Goal: Book appointment/travel/reservation

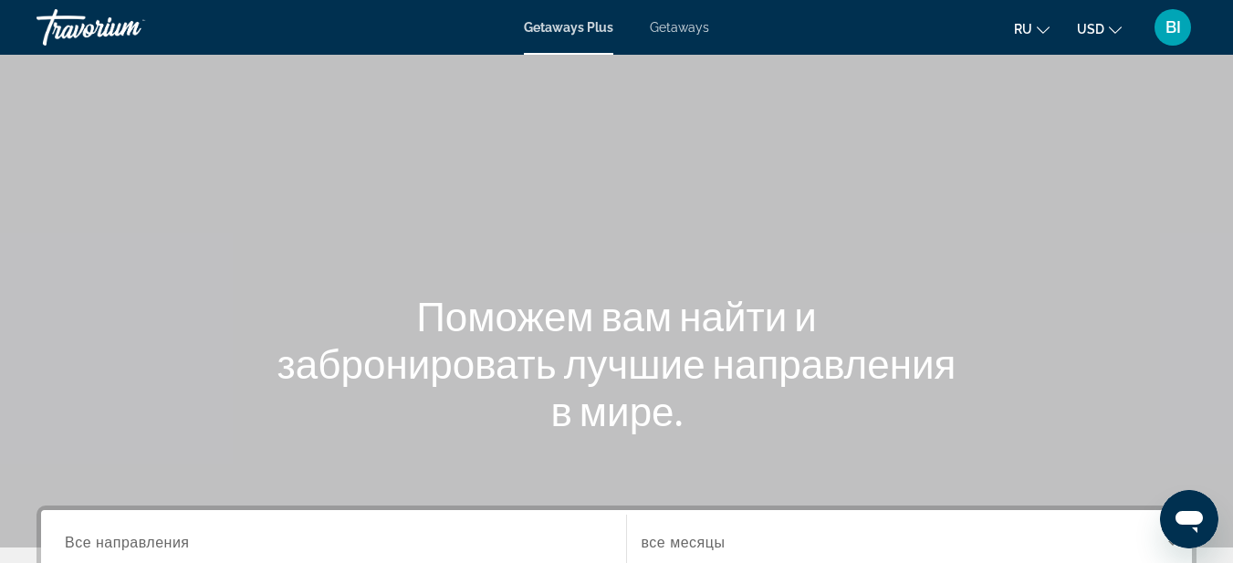
click at [664, 27] on span "Getaways" at bounding box center [679, 27] width 59 height 15
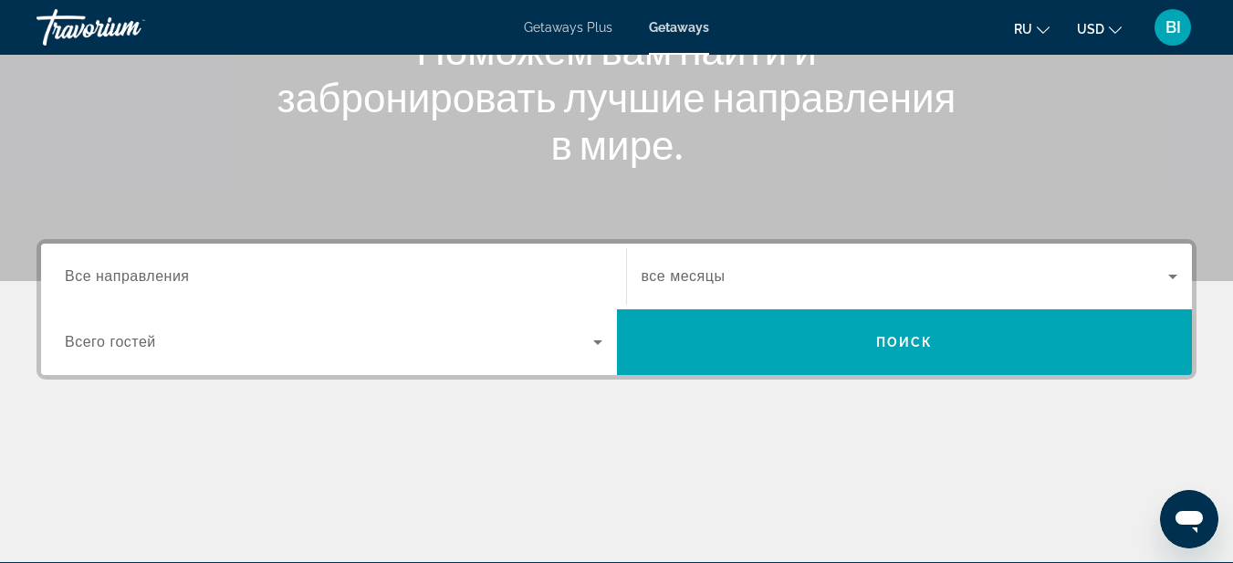
scroll to position [365, 0]
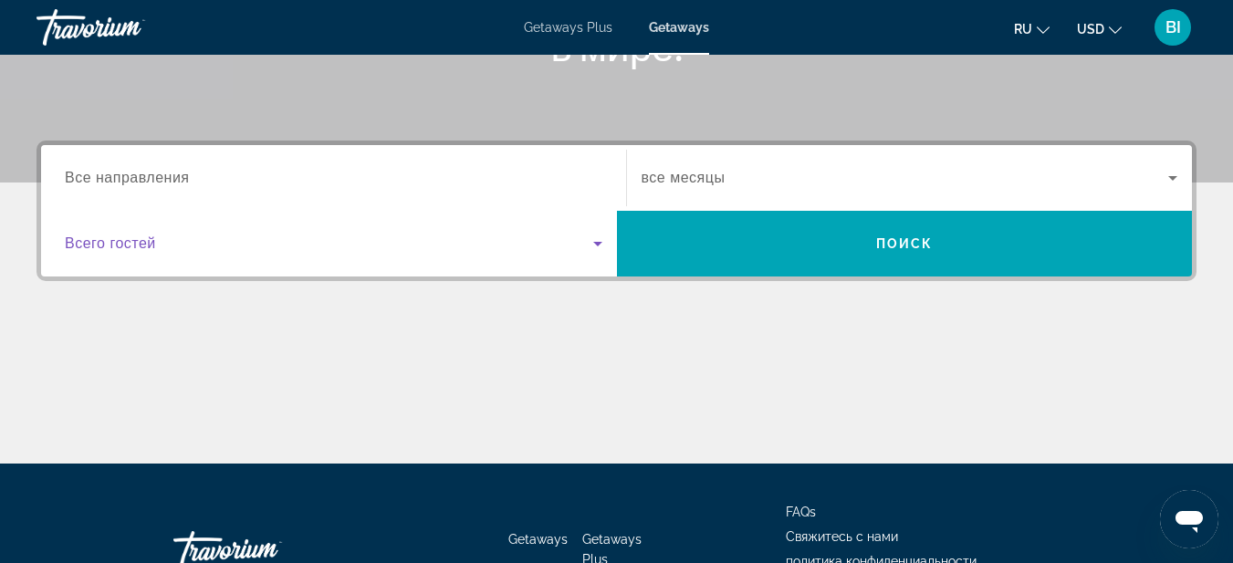
click at [597, 247] on icon "Search widget" at bounding box center [598, 244] width 22 height 22
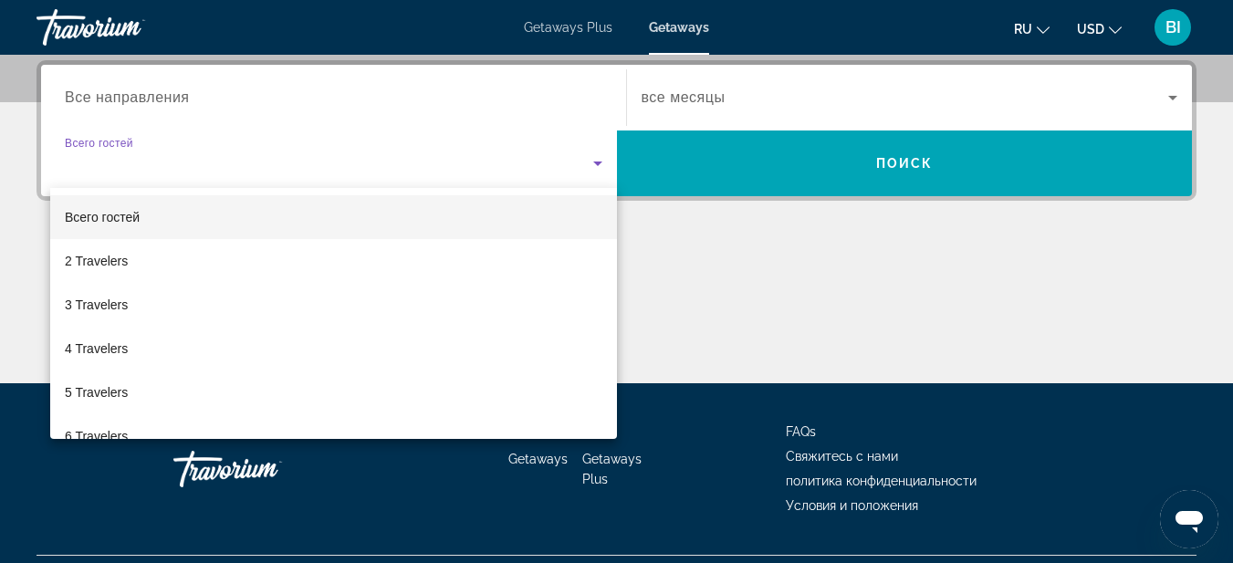
scroll to position [446, 0]
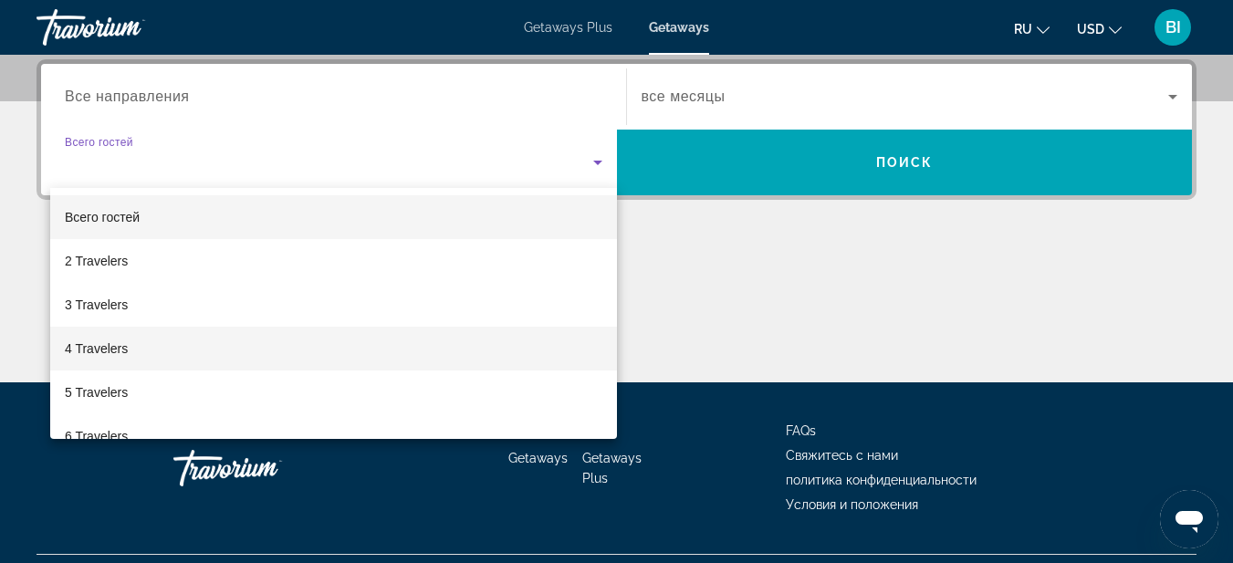
click at [157, 356] on mat-option "4 Travelers" at bounding box center [333, 349] width 567 height 44
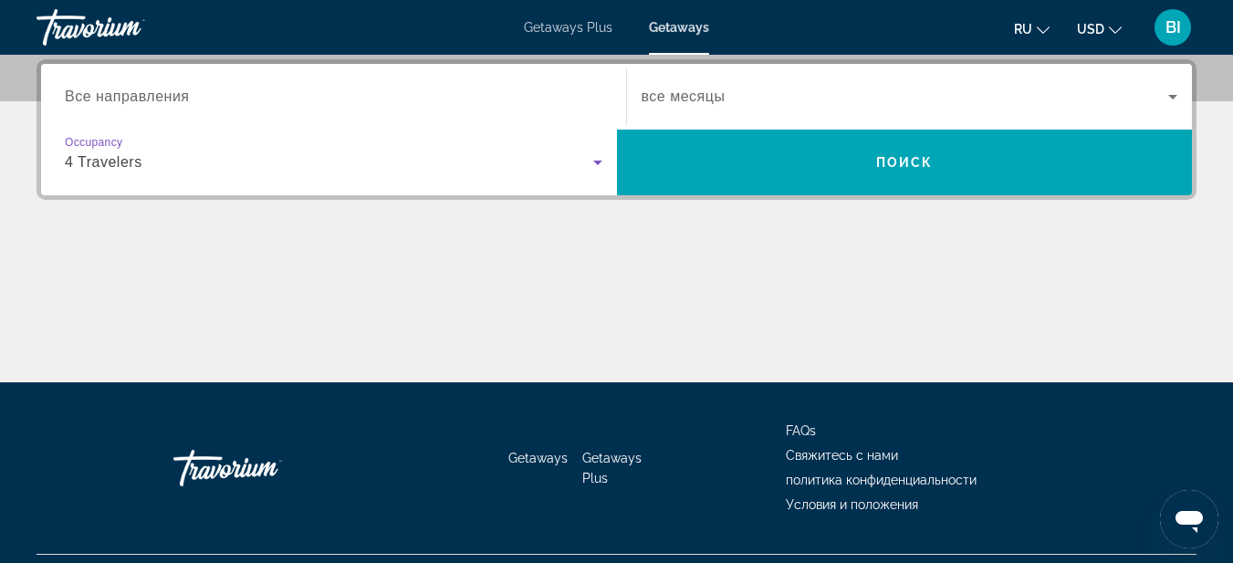
scroll to position [203, 0]
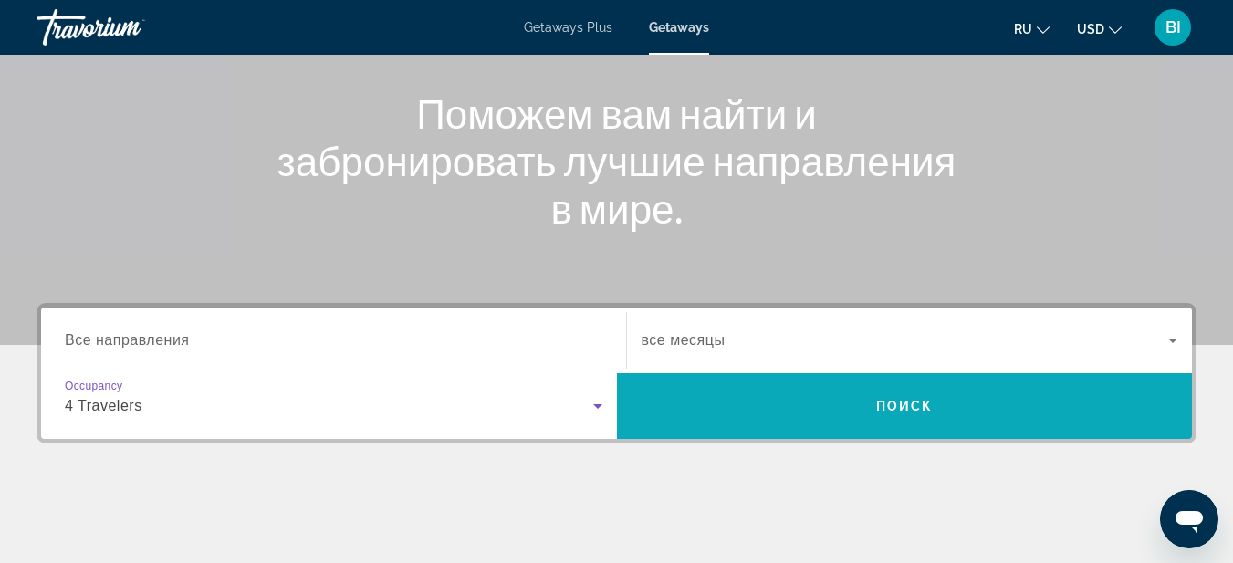
click at [855, 411] on span "Search" at bounding box center [905, 406] width 576 height 44
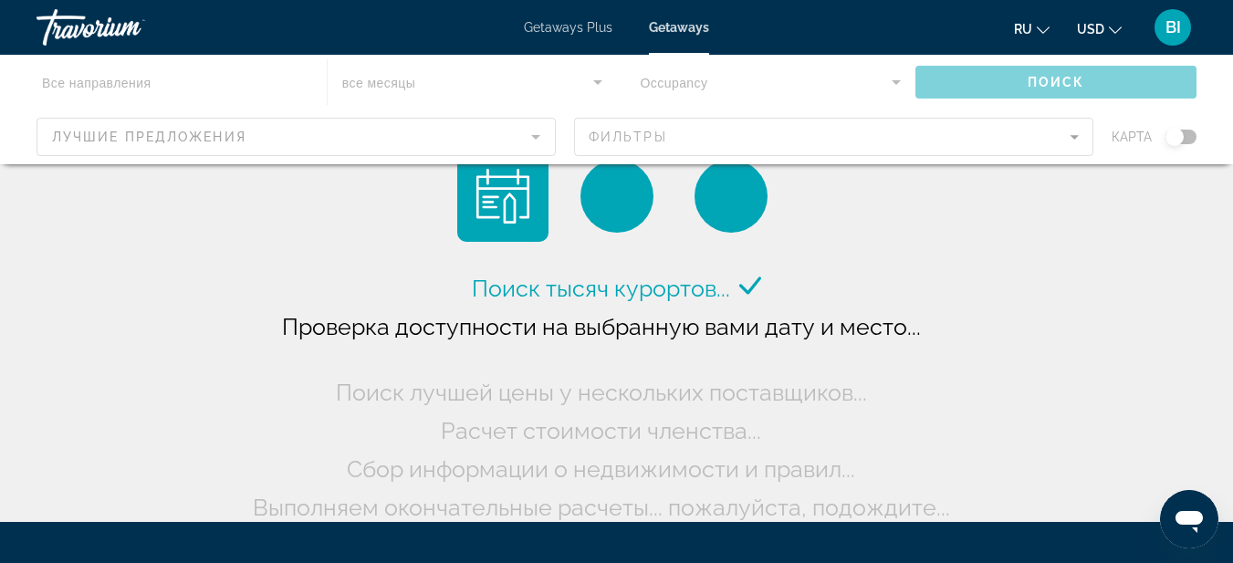
click at [536, 133] on div "Main content" at bounding box center [616, 109] width 1233 height 109
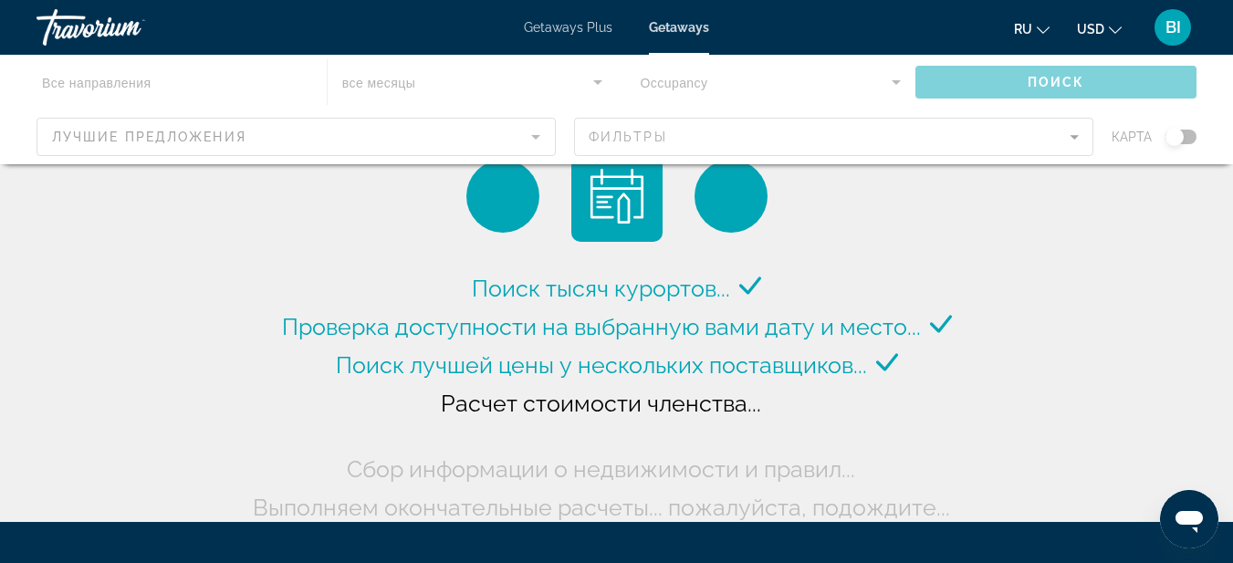
click at [1067, 79] on div "Main content" at bounding box center [616, 109] width 1233 height 109
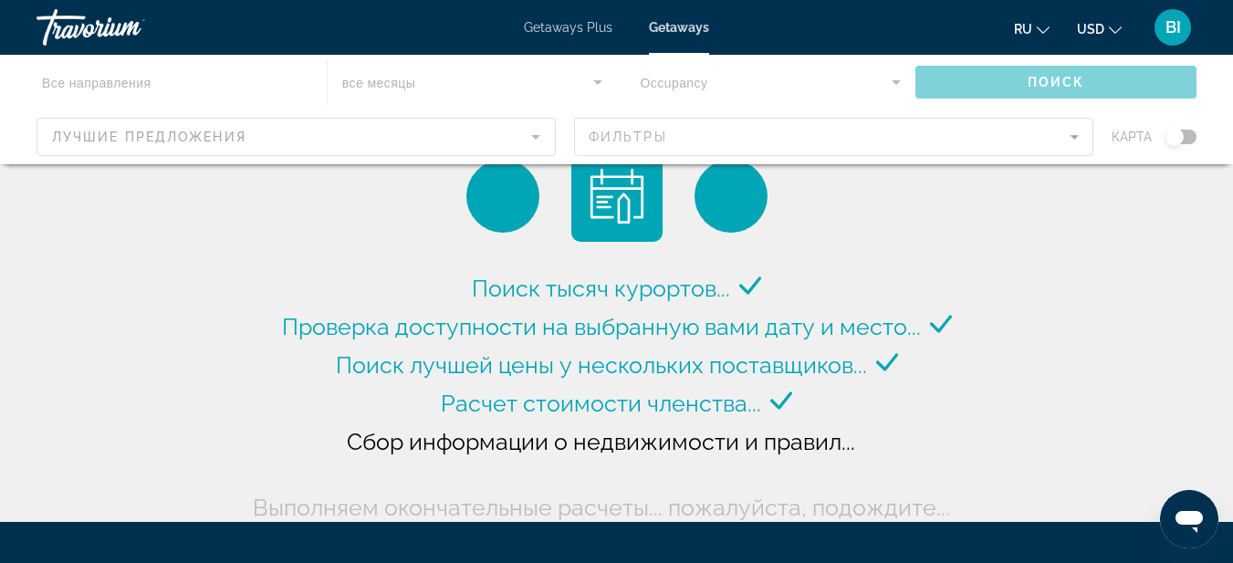
click at [1192, 136] on div "Main content" at bounding box center [616, 109] width 1233 height 109
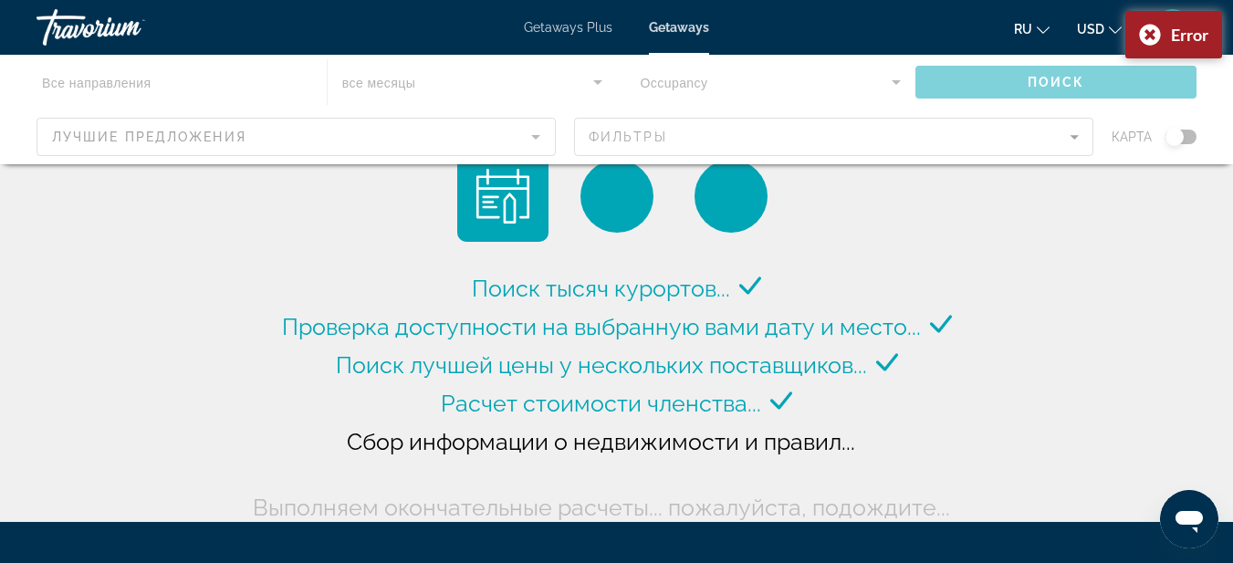
drag, startPoint x: 1173, startPoint y: 138, endPoint x: 1193, endPoint y: 137, distance: 20.1
click at [1193, 137] on div "Main content" at bounding box center [616, 109] width 1233 height 109
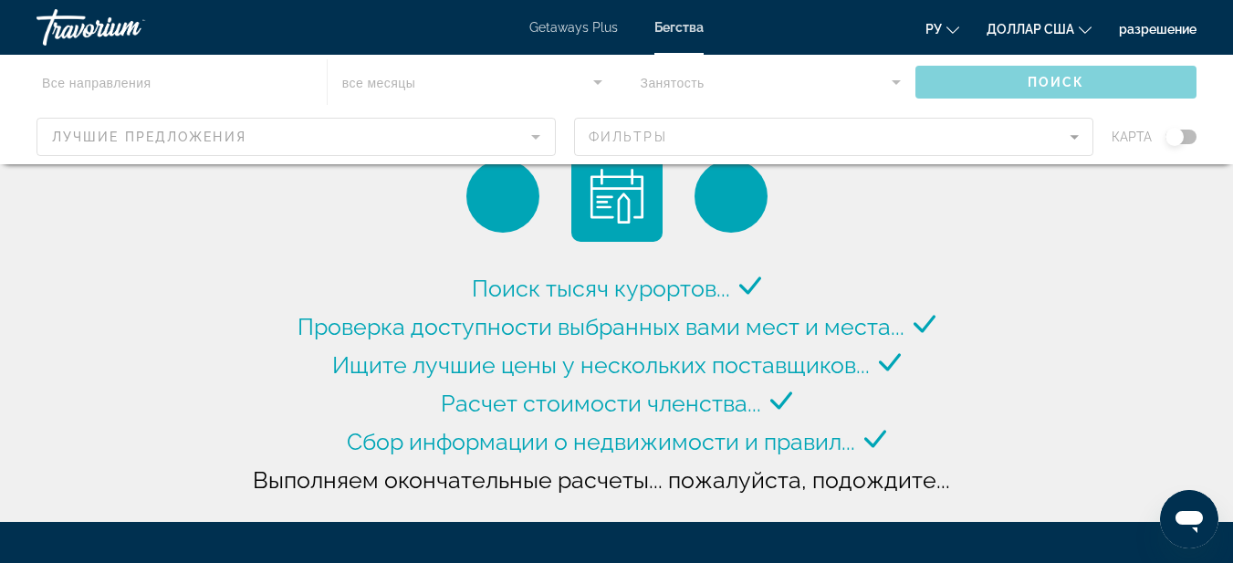
click at [1015, 210] on div "Поиск тысяч курортов... Проверка доступности выбранных вами мест и места... Ищи…" at bounding box center [616, 265] width 1233 height 531
click at [424, 68] on div "Основное содержание" at bounding box center [616, 109] width 1233 height 109
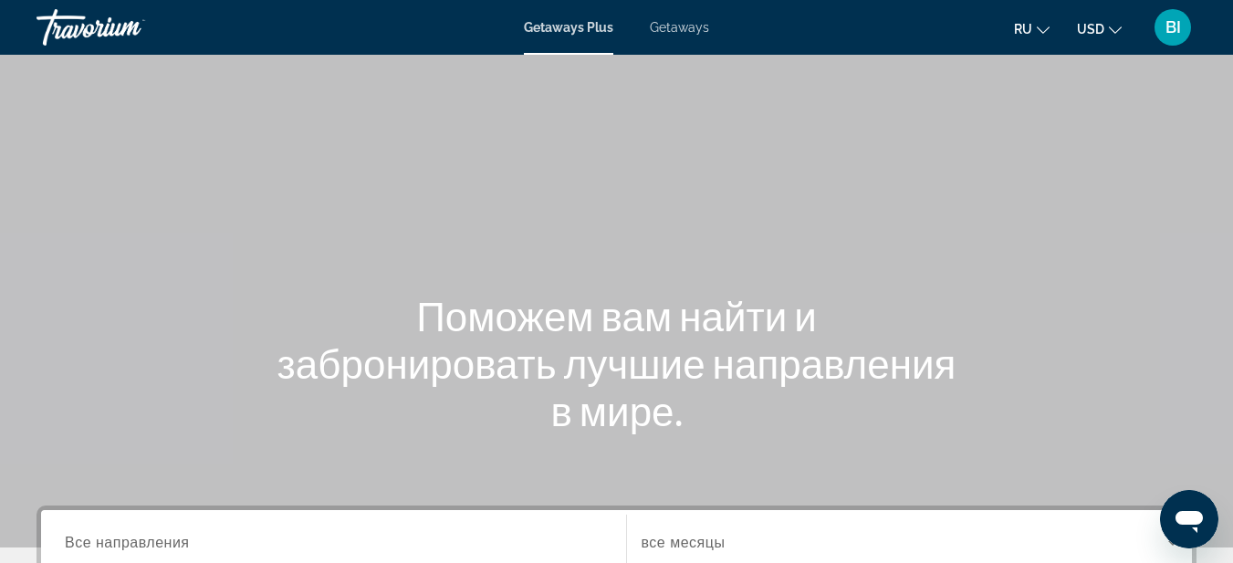
click at [1041, 28] on icon "Change language" at bounding box center [1043, 30] width 13 height 13
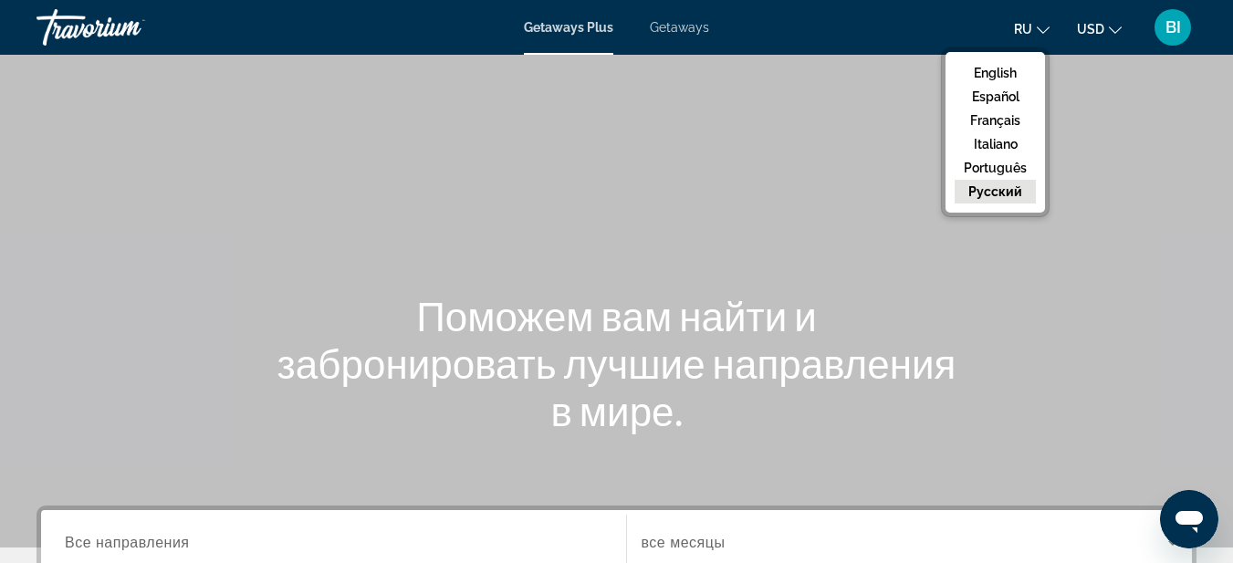
click at [1007, 202] on button "русский" at bounding box center [994, 192] width 81 height 24
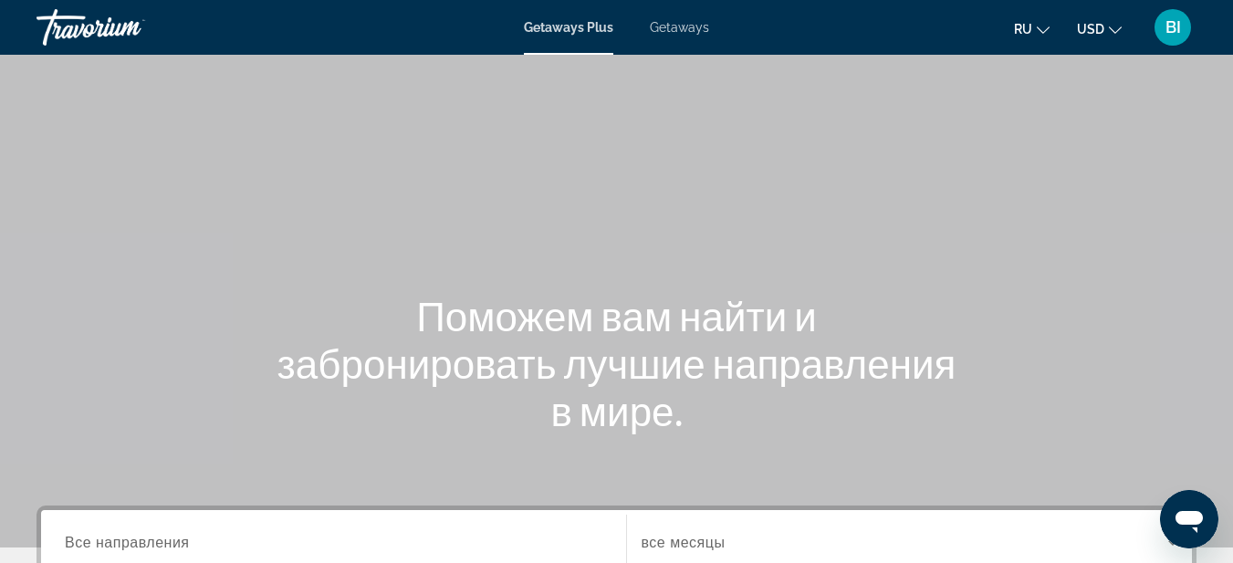
click at [691, 27] on span "Getaways" at bounding box center [679, 27] width 59 height 15
click at [599, 24] on span "Getaways Plus" at bounding box center [568, 27] width 89 height 15
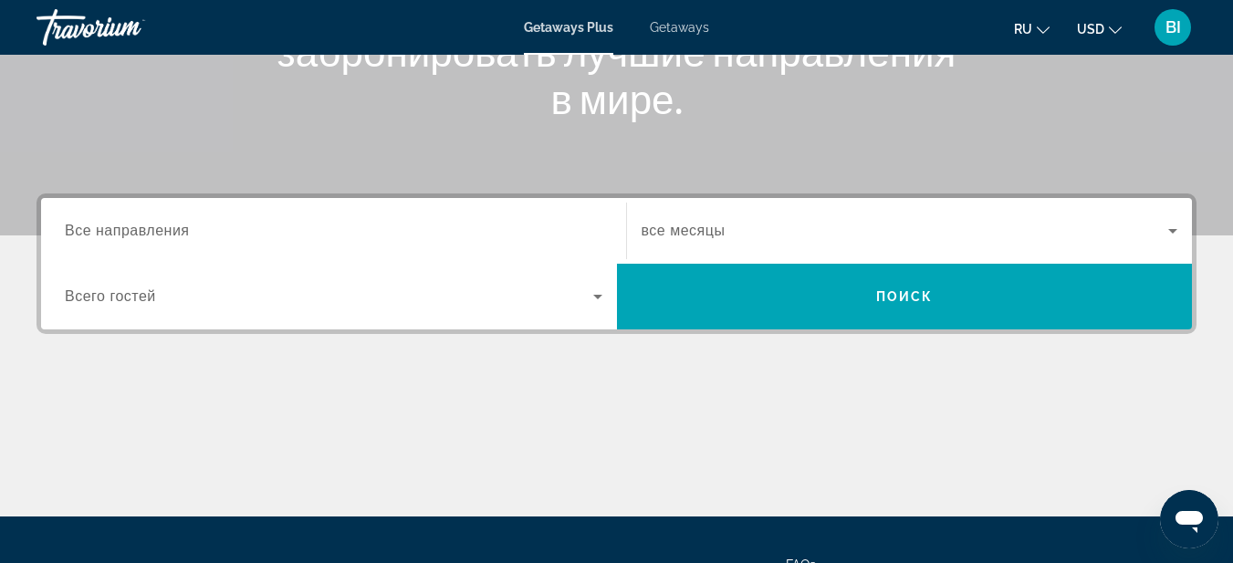
scroll to position [365, 0]
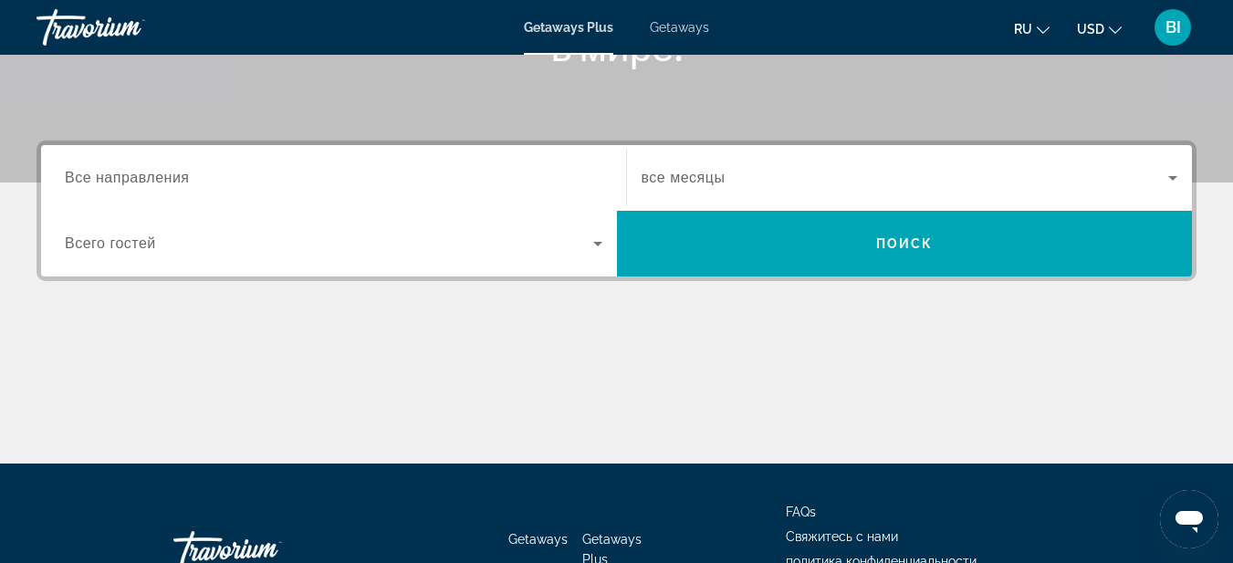
click at [599, 243] on icon "Search widget" at bounding box center [597, 244] width 9 height 5
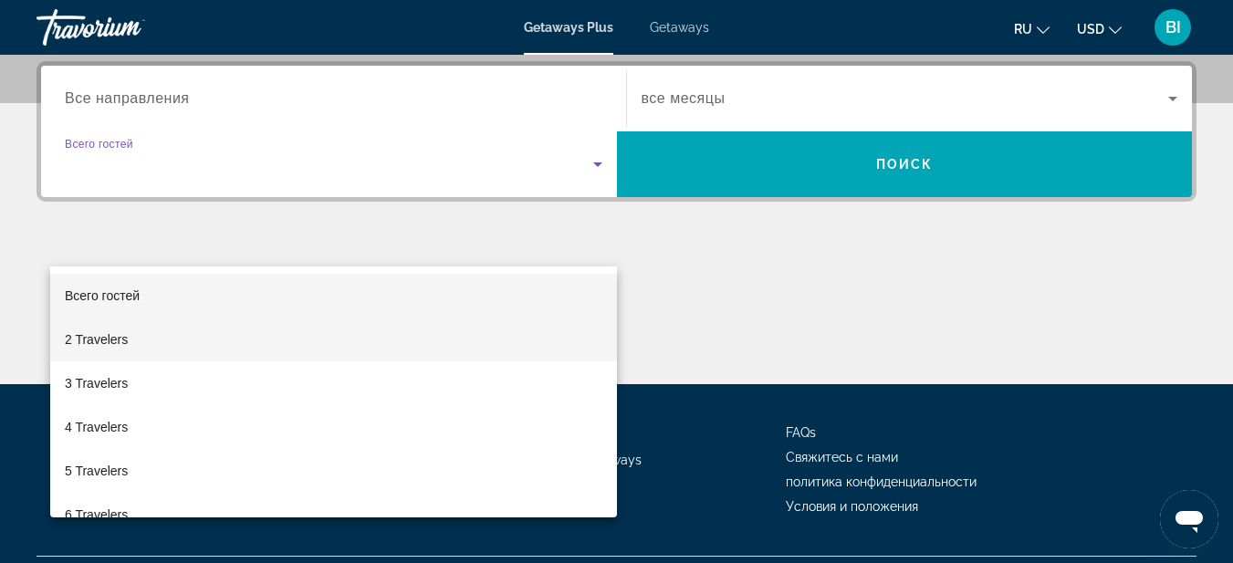
scroll to position [446, 0]
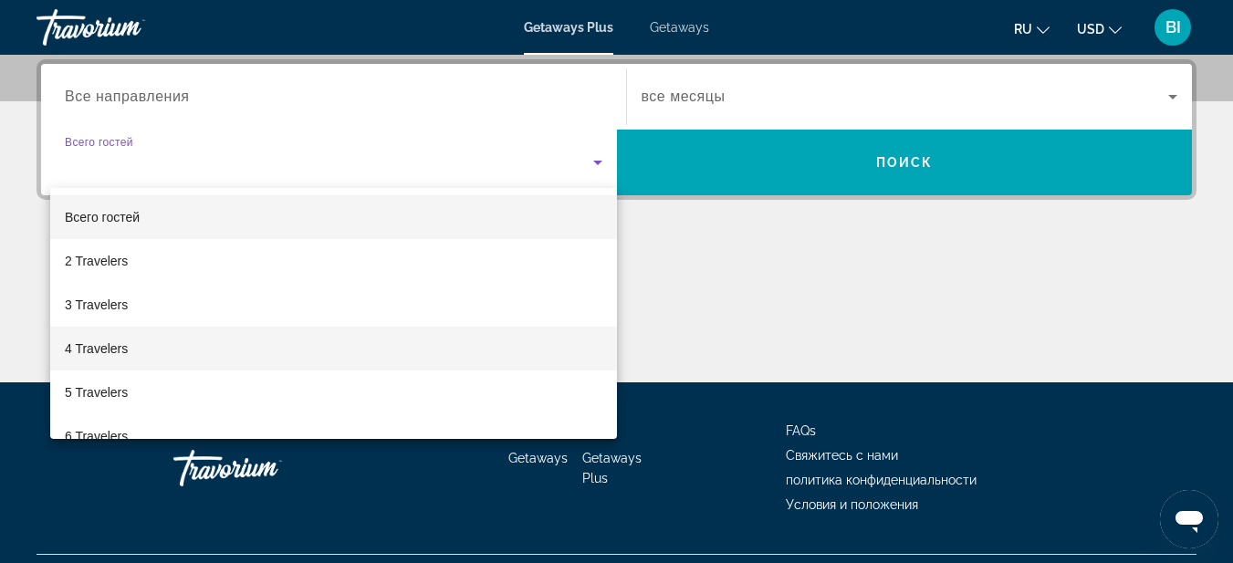
click at [143, 346] on mat-option "4 Travelers" at bounding box center [333, 349] width 567 height 44
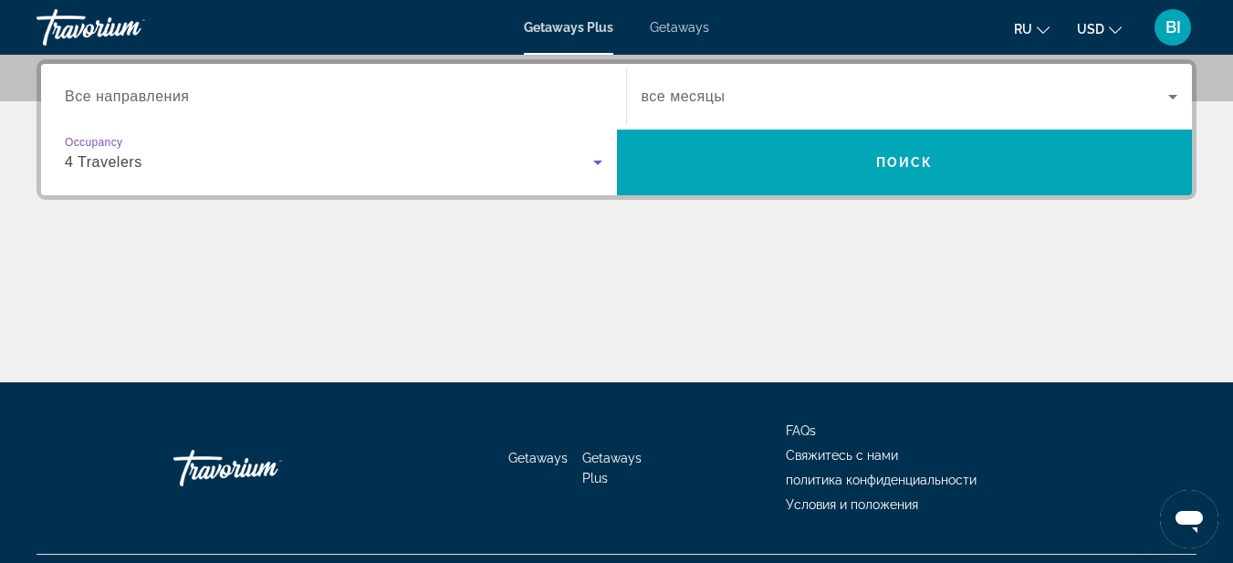
scroll to position [325, 0]
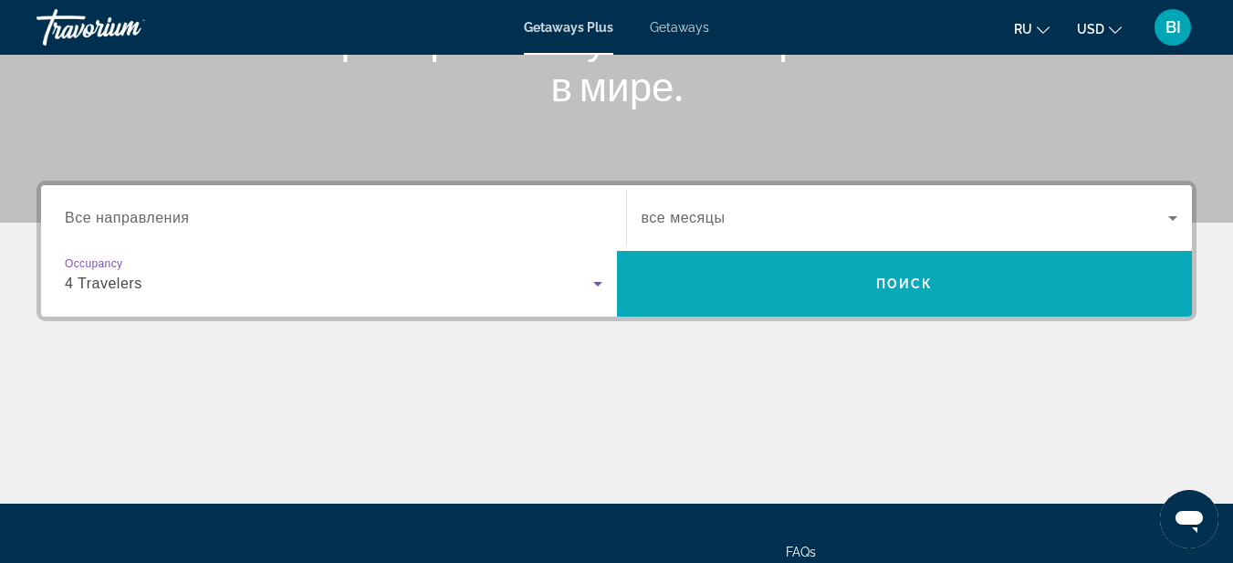
click at [889, 287] on span "Поиск" at bounding box center [904, 283] width 57 height 15
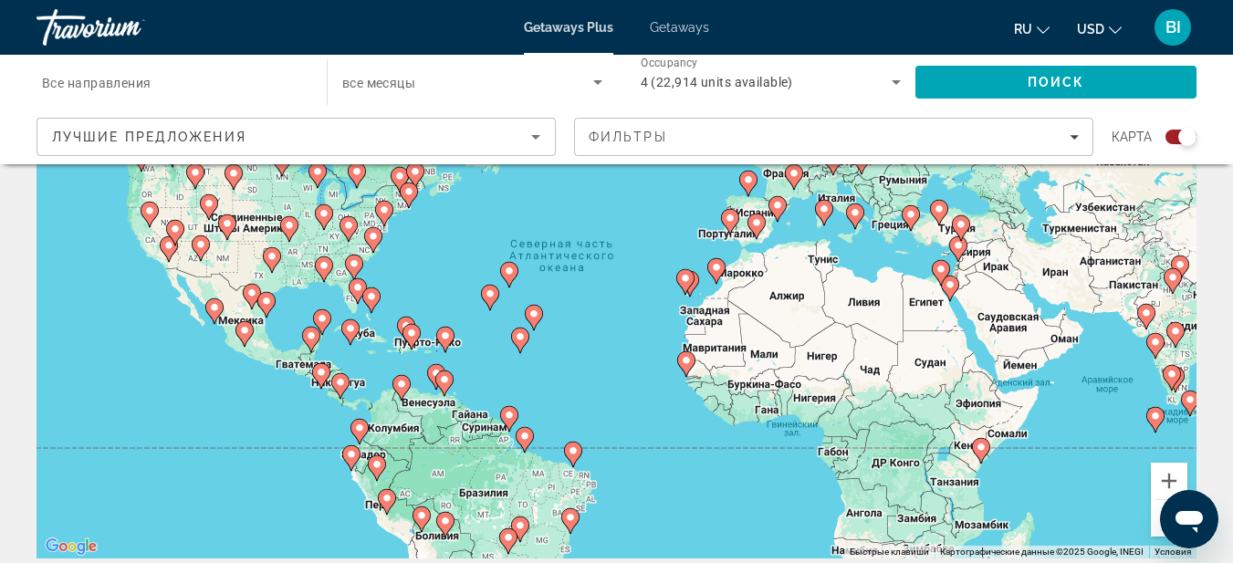
scroll to position [121, 0]
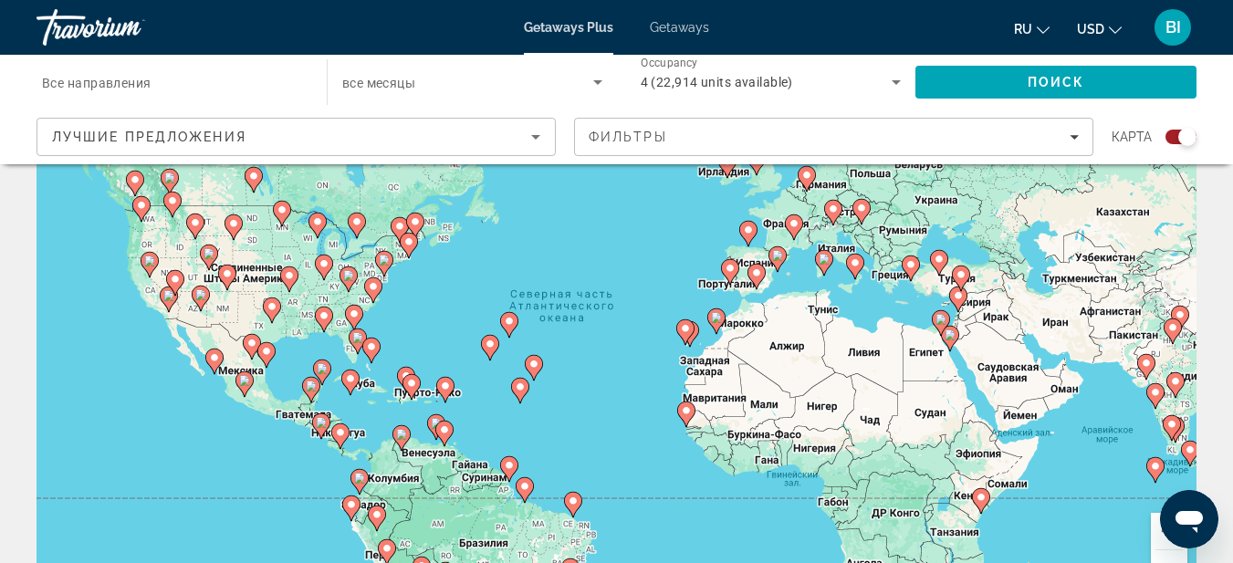
click at [913, 264] on image "Main content" at bounding box center [910, 264] width 11 height 11
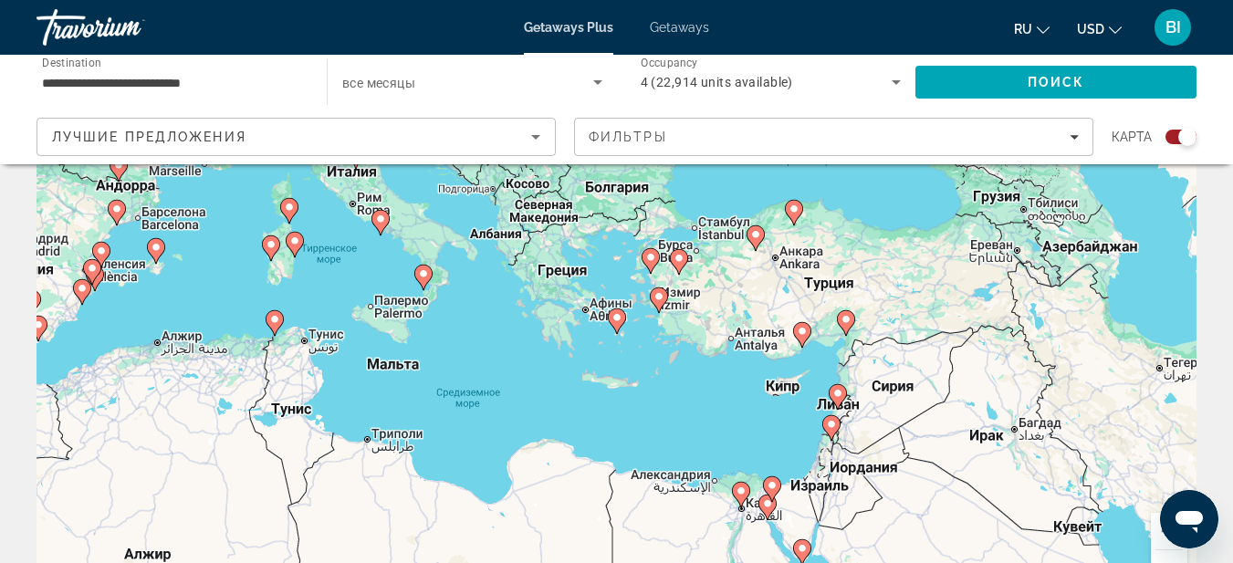
click at [755, 234] on image "Main content" at bounding box center [755, 234] width 11 height 11
type input "**********"
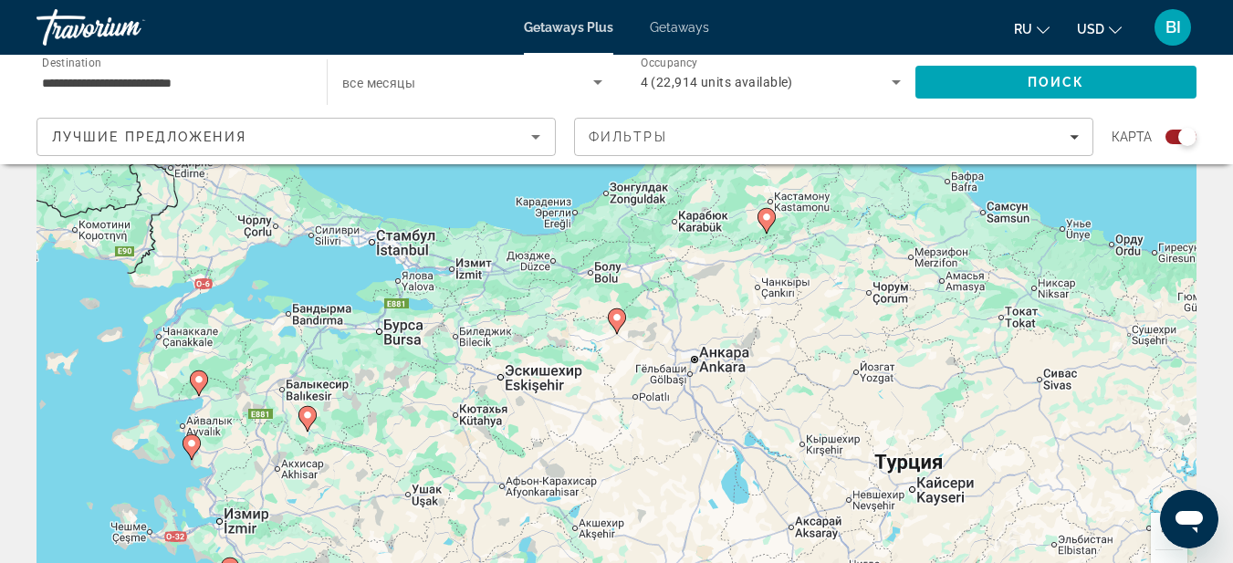
click at [614, 323] on icon "Main content" at bounding box center [616, 321] width 16 height 24
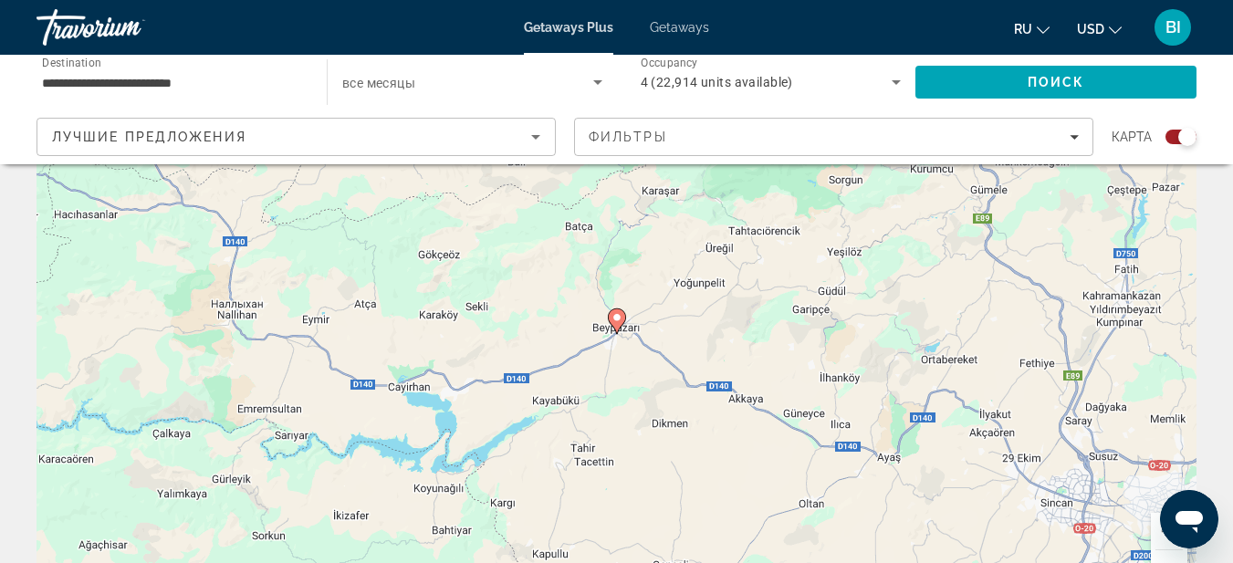
click at [617, 324] on icon "Main content" at bounding box center [616, 321] width 16 height 24
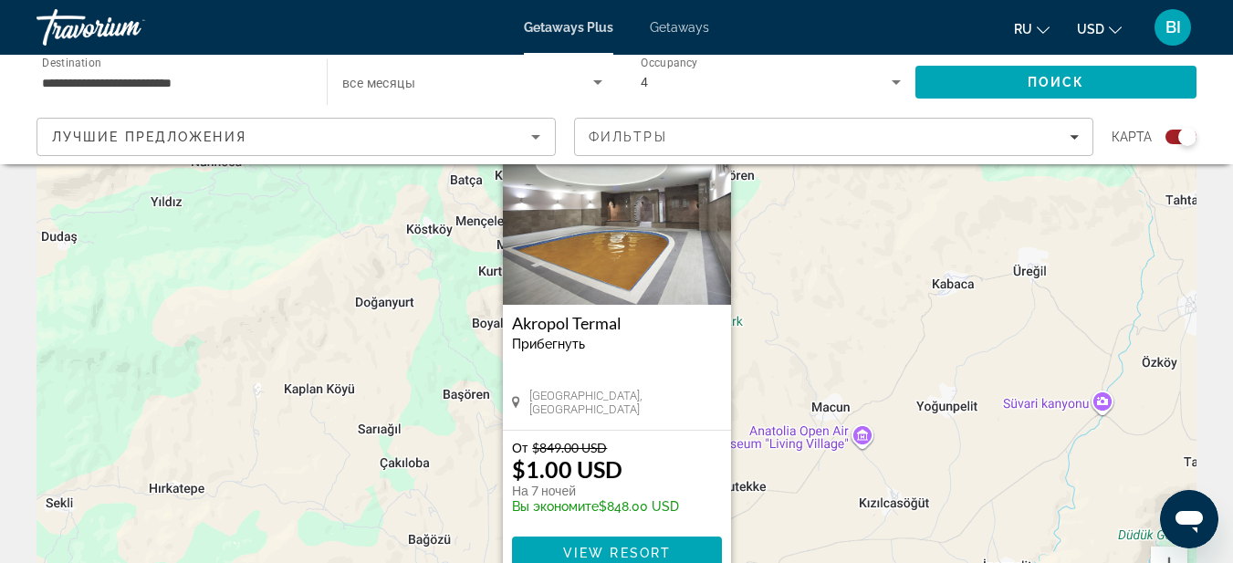
scroll to position [0, 0]
